Goal: Task Accomplishment & Management: Manage account settings

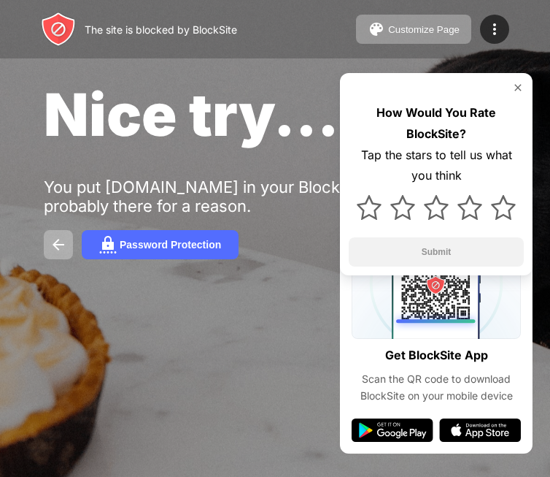
click at [518, 91] on img at bounding box center [518, 88] width 12 height 12
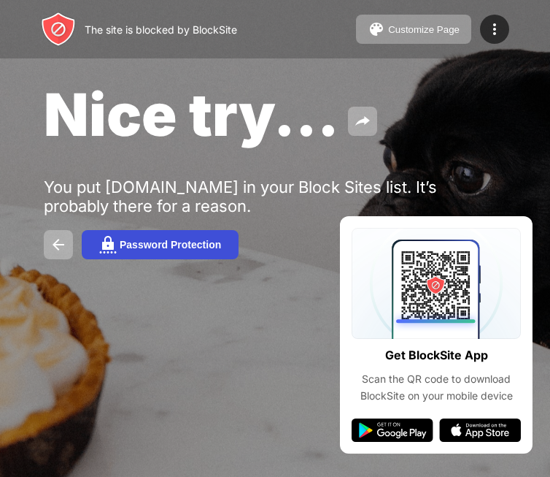
click at [176, 244] on div "Password Protection" at bounding box center [170, 245] width 101 height 12
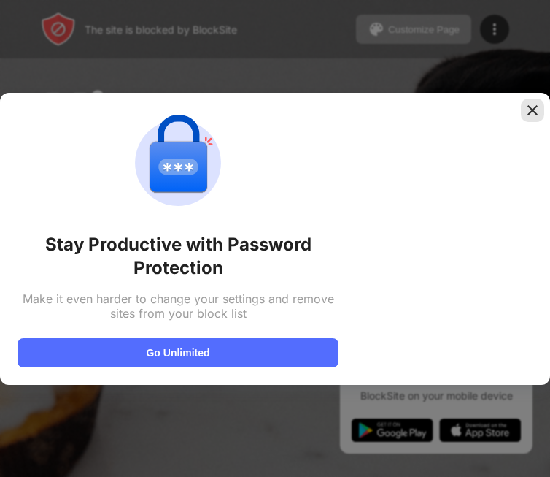
click at [531, 108] on img at bounding box center [533, 110] width 15 height 15
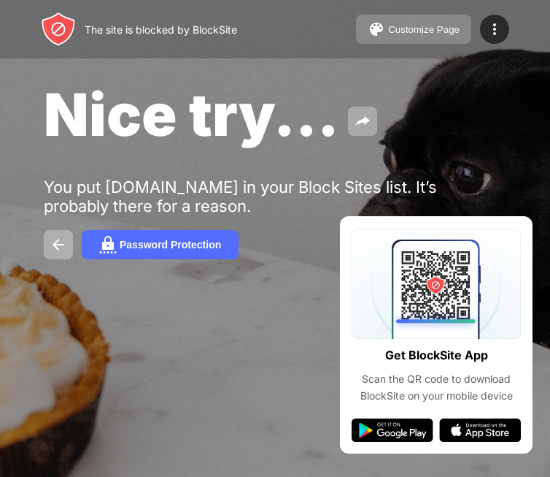
click at [443, 27] on div "Customize Page" at bounding box center [424, 29] width 72 height 11
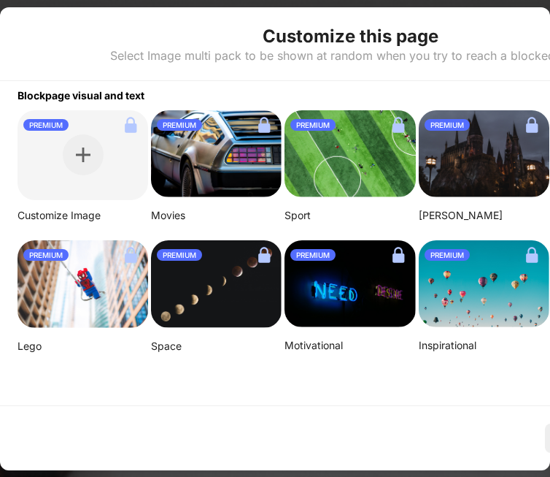
click at [369, 3] on div at bounding box center [275, 238] width 550 height 477
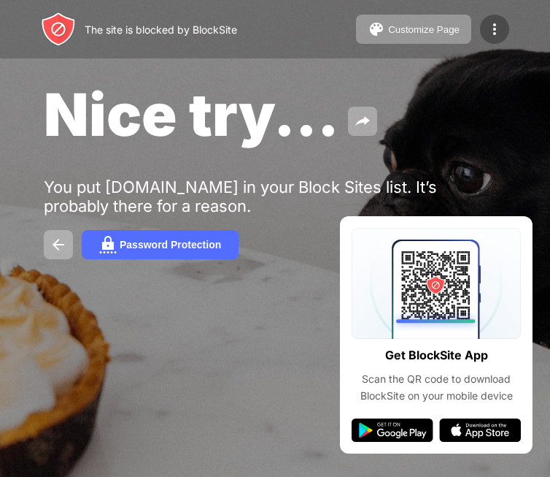
click at [503, 36] on img at bounding box center [495, 29] width 18 height 18
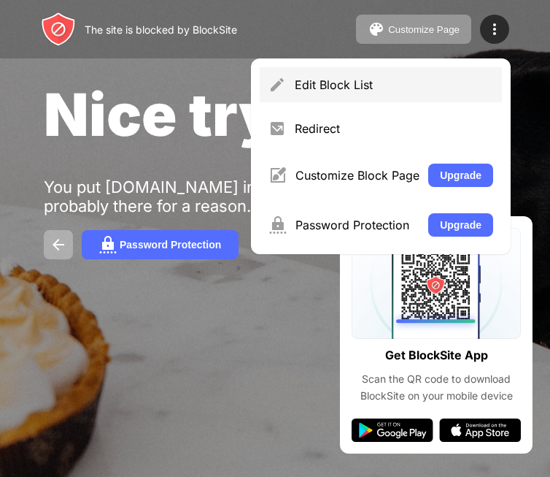
click at [391, 88] on div "Edit Block List" at bounding box center [394, 84] width 199 height 15
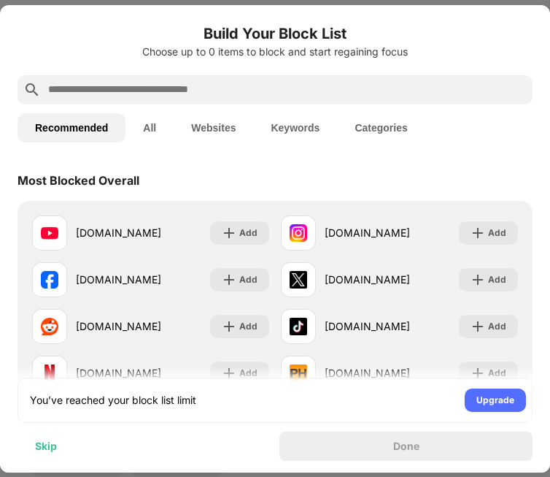
click at [47, 444] on div "Skip" at bounding box center [46, 446] width 22 height 12
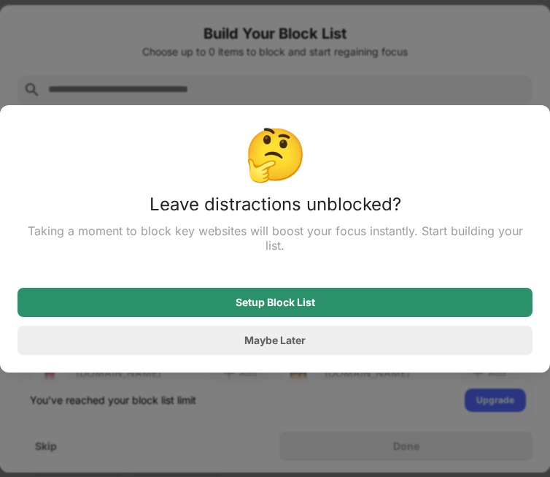
click at [295, 297] on div "Setup Block List" at bounding box center [276, 302] width 80 height 12
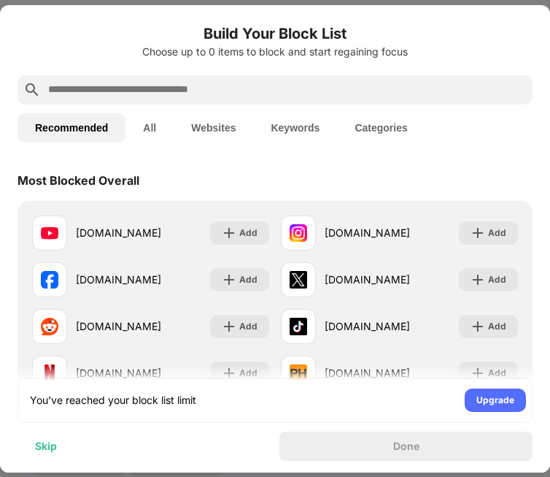
click at [46, 445] on div "Skip" at bounding box center [46, 446] width 22 height 12
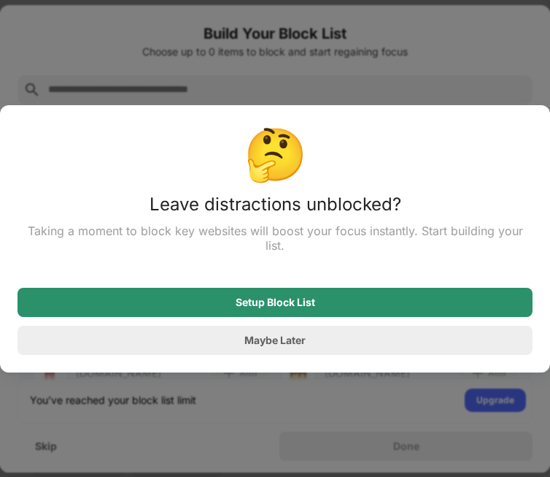
click at [253, 296] on div "Setup Block List" at bounding box center [276, 302] width 80 height 12
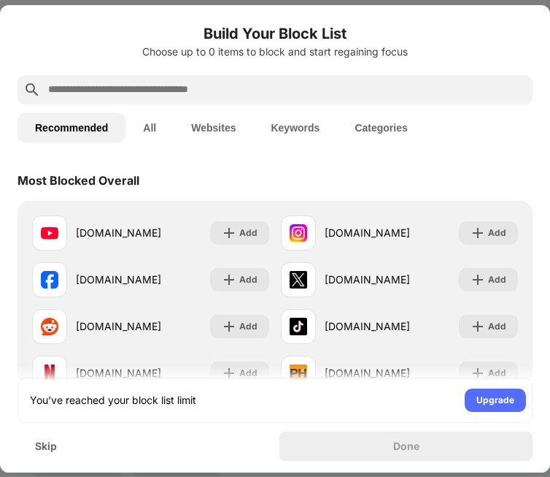
click at [378, 453] on div "Done" at bounding box center [406, 445] width 253 height 29
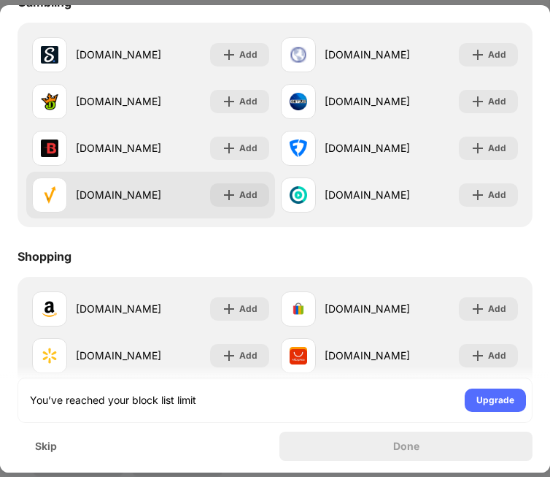
scroll to position [1530, 0]
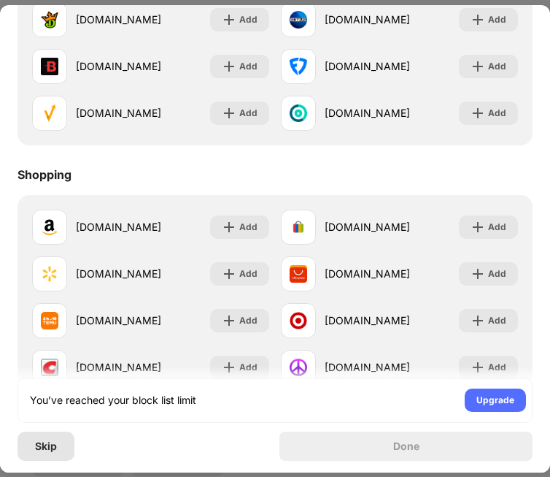
click at [42, 456] on div "Skip" at bounding box center [46, 445] width 57 height 29
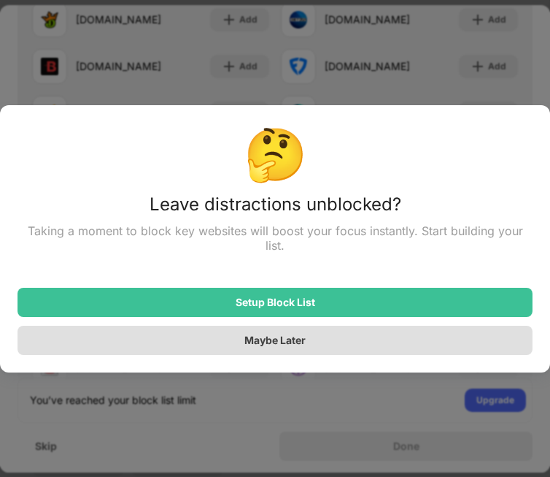
click at [326, 339] on div "Maybe Later" at bounding box center [275, 340] width 515 height 29
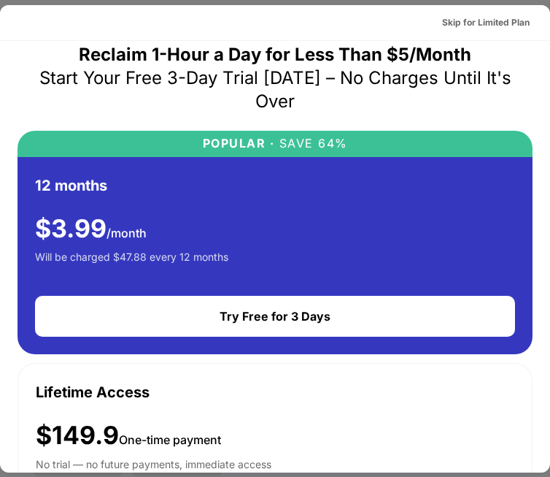
scroll to position [0, 0]
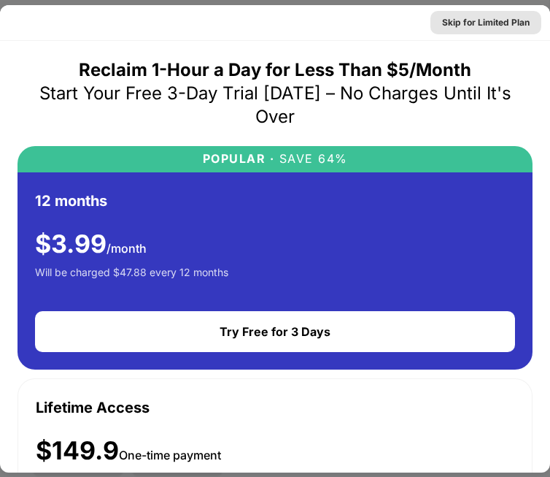
click at [497, 20] on div "Skip for Limited Plan" at bounding box center [486, 22] width 88 height 15
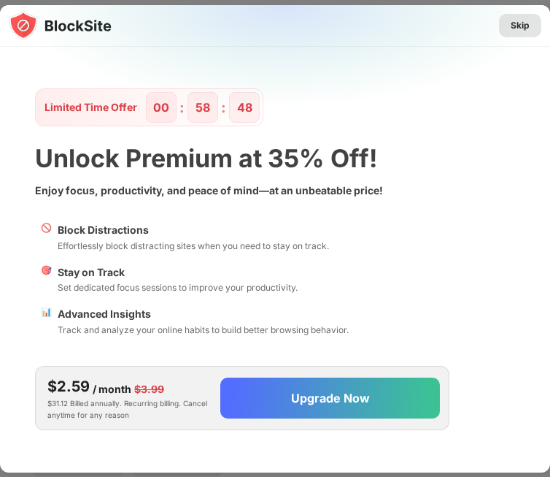
click at [529, 16] on div "Skip" at bounding box center [520, 25] width 42 height 23
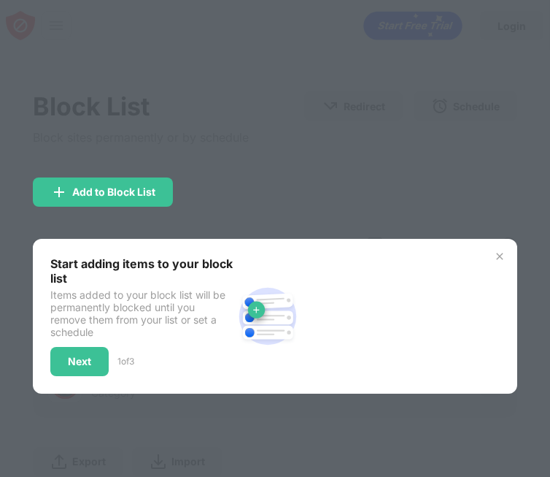
click at [352, 173] on div at bounding box center [275, 238] width 550 height 477
click at [504, 250] on img at bounding box center [500, 256] width 12 height 12
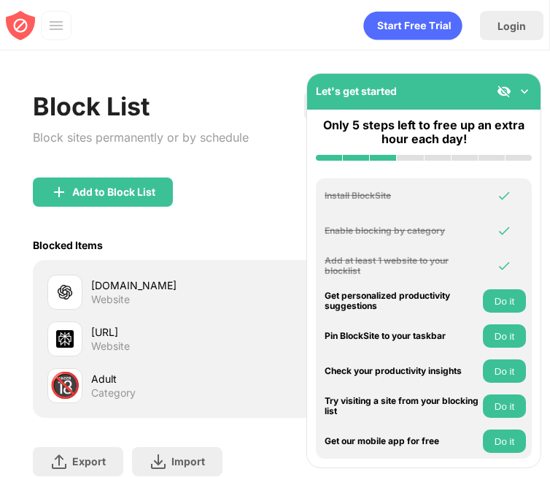
click at [525, 91] on img at bounding box center [525, 91] width 15 height 15
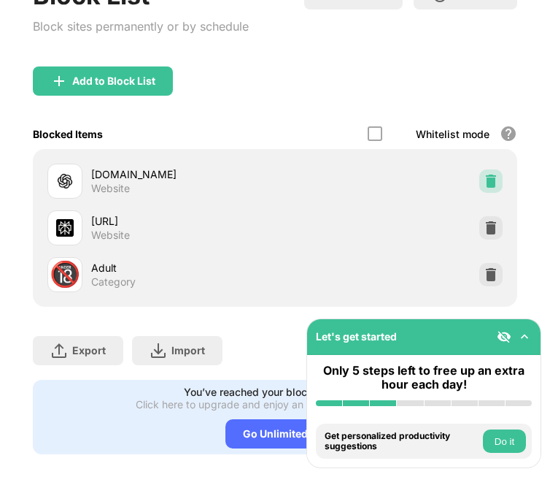
click at [493, 180] on img at bounding box center [491, 181] width 15 height 15
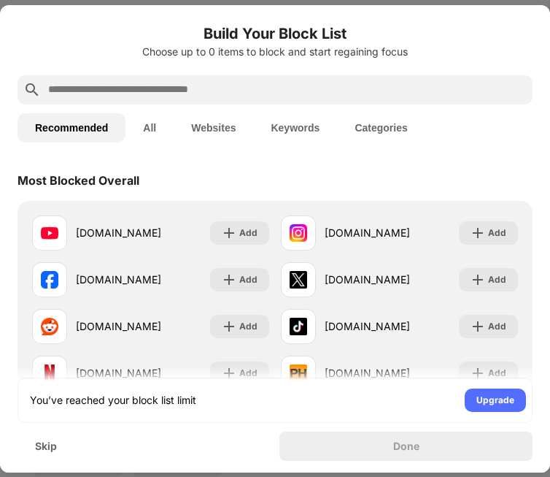
click at [172, 89] on input "text" at bounding box center [287, 90] width 480 height 18
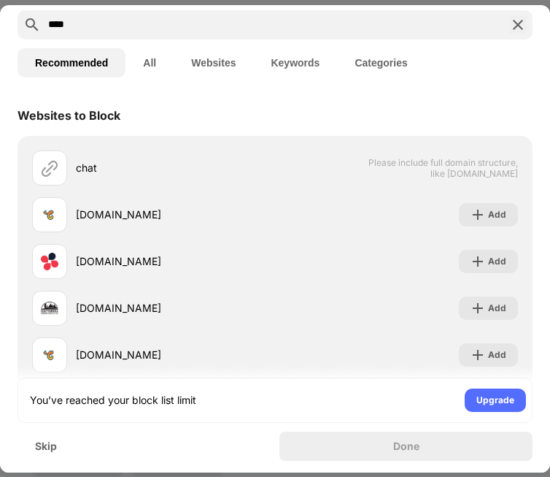
scroll to position [64, 0]
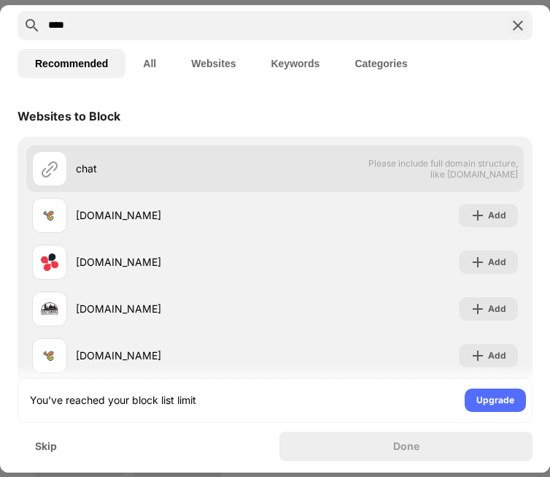
click at [447, 170] on span "Please include full domain structure, like domain.com" at bounding box center [443, 169] width 150 height 22
click at [304, 166] on div "chat Please include full domain structure, like domain.com" at bounding box center [275, 168] width 498 height 47
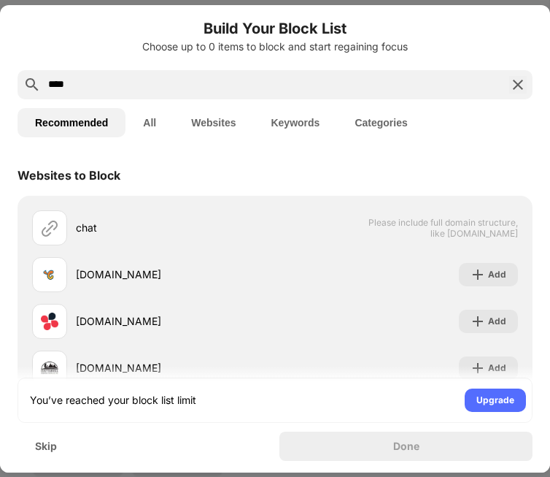
scroll to position [0, 0]
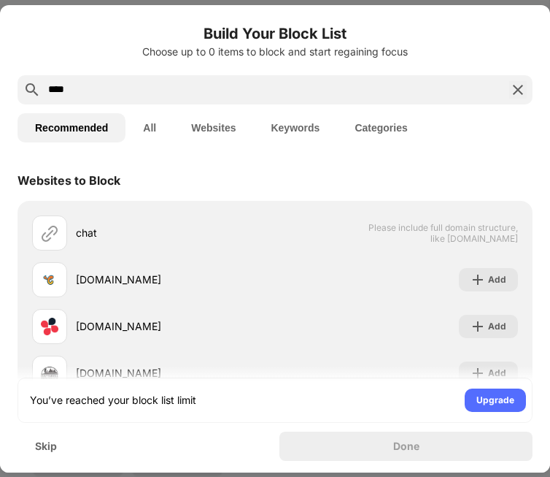
click at [181, 90] on input "****" at bounding box center [275, 90] width 457 height 18
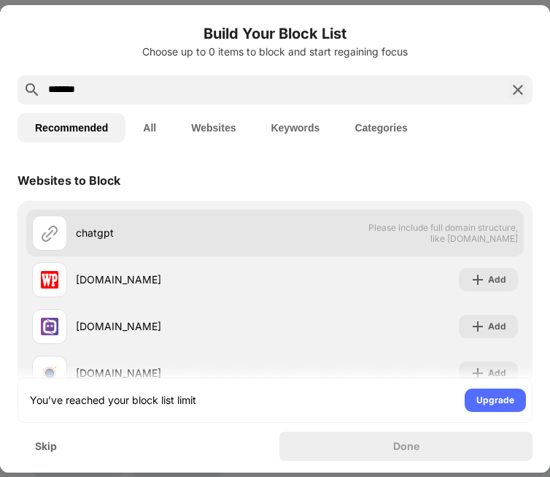
type input "*******"
click at [144, 231] on div "chatgpt" at bounding box center [175, 232] width 199 height 15
click at [68, 231] on div "chatgpt" at bounding box center [153, 232] width 243 height 35
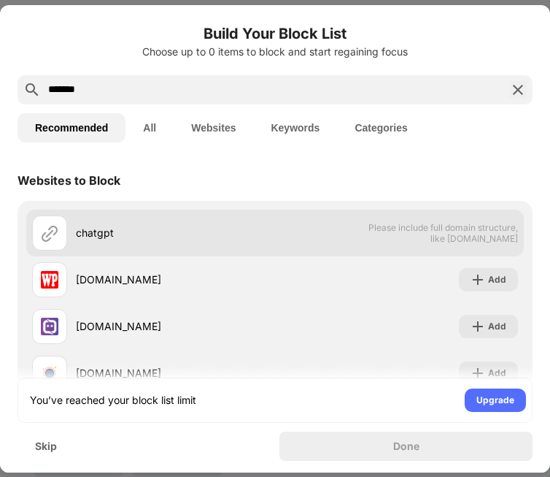
click at [68, 231] on div "chatgpt" at bounding box center [153, 232] width 243 height 35
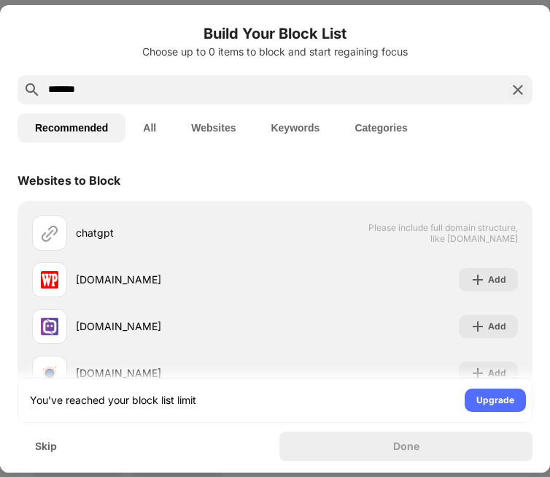
click at [161, 124] on button "All" at bounding box center [150, 127] width 48 height 29
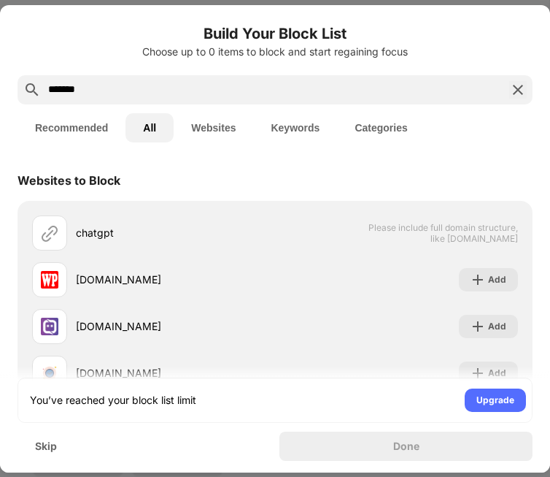
click at [293, 126] on button "Keywords" at bounding box center [295, 127] width 84 height 29
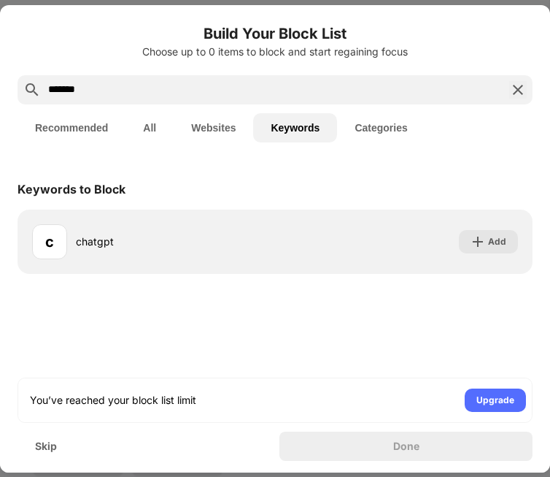
click at [388, 126] on button "Categories" at bounding box center [381, 127] width 88 height 29
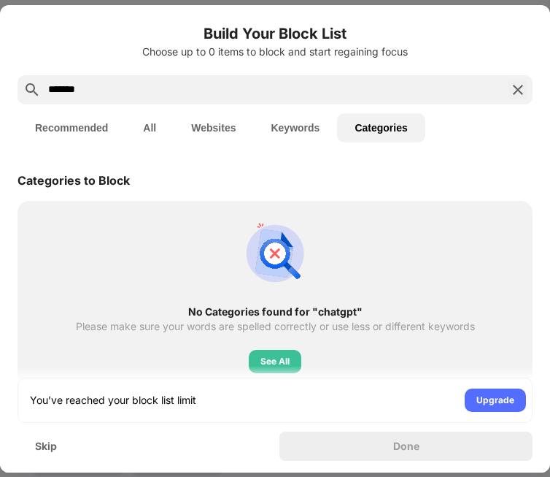
click at [520, 83] on img at bounding box center [519, 90] width 18 height 18
